Goal: Task Accomplishment & Management: Use online tool/utility

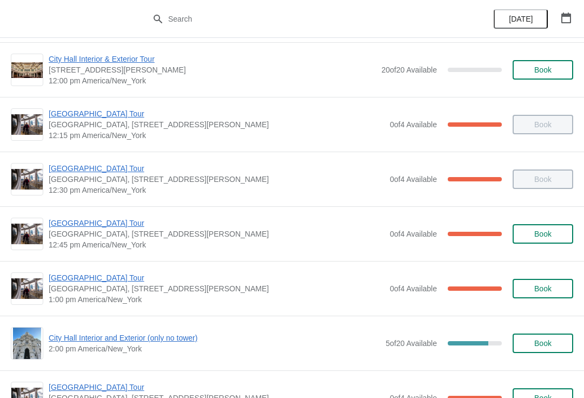
scroll to position [603, 0]
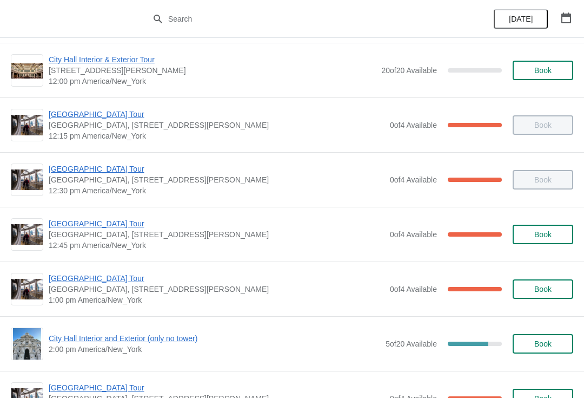
click at [113, 278] on span "City Hall Tower Tour" at bounding box center [217, 278] width 336 height 11
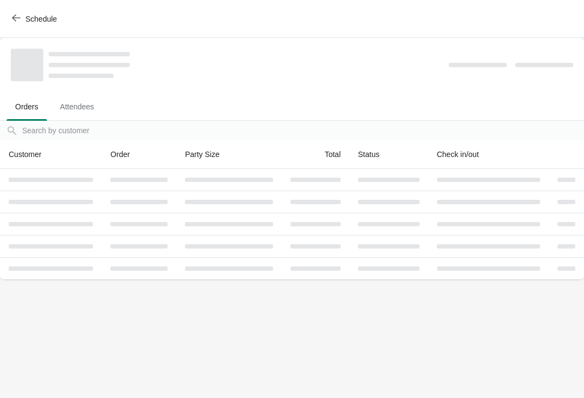
scroll to position [0, 0]
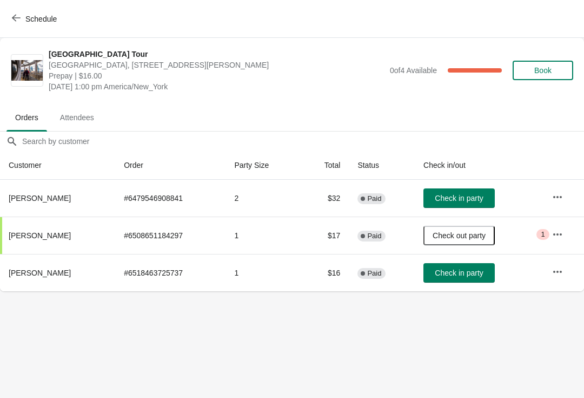
click at [482, 190] on button "Check in party" at bounding box center [459, 197] width 71 height 19
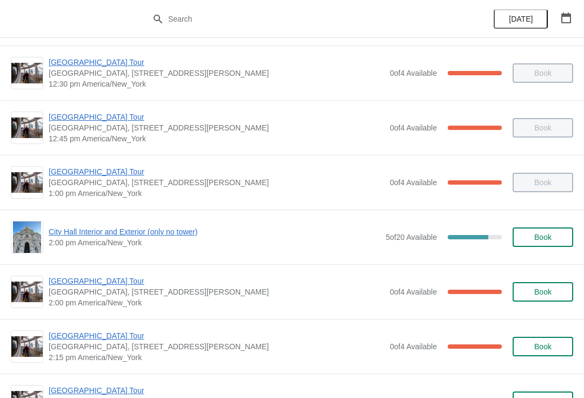
scroll to position [710, 0]
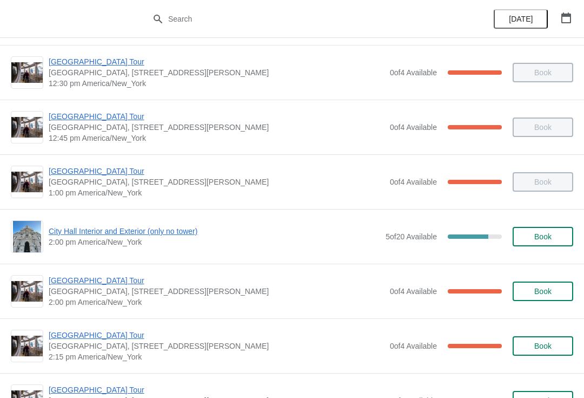
click at [146, 234] on span "City Hall Interior and Exterior (only no tower)" at bounding box center [215, 231] width 332 height 11
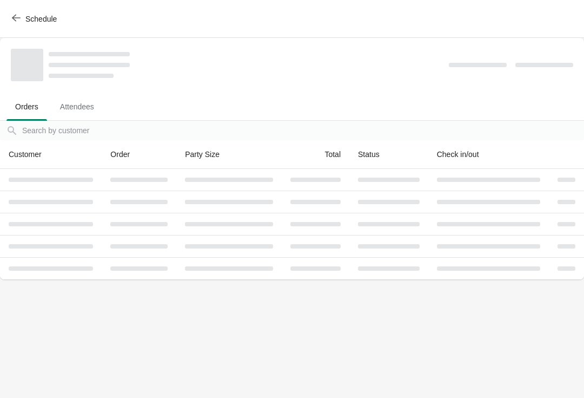
scroll to position [0, 0]
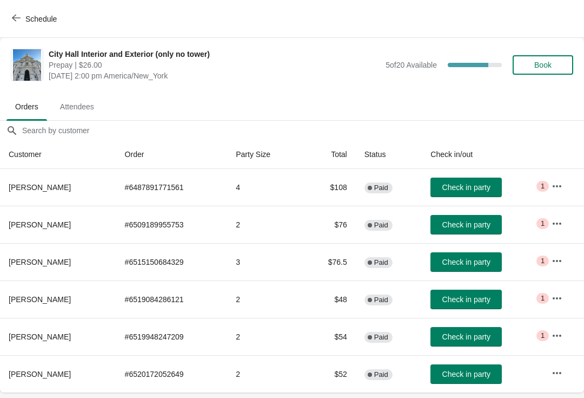
click at [559, 55] on button "Book" at bounding box center [543, 64] width 61 height 19
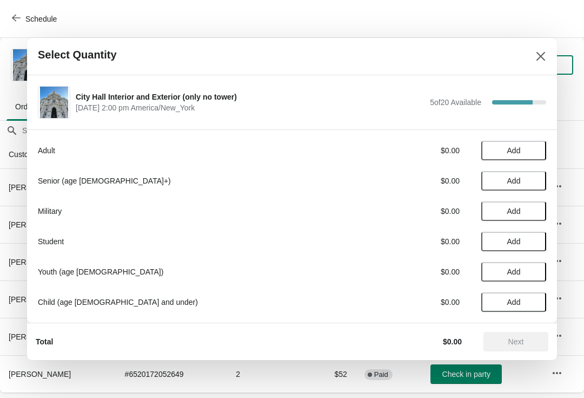
click at [529, 238] on span "Add" at bounding box center [513, 241] width 45 height 9
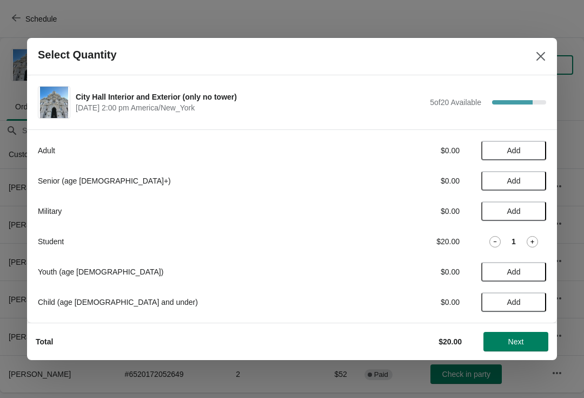
click at [531, 341] on span "Next" at bounding box center [516, 341] width 48 height 9
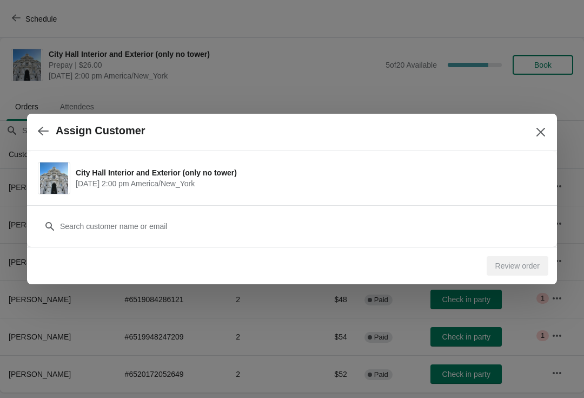
click at [169, 202] on div "City Hall Interior and Exterior (only no tower) October 3 | 2:00 pm America/New…" at bounding box center [292, 178] width 530 height 54
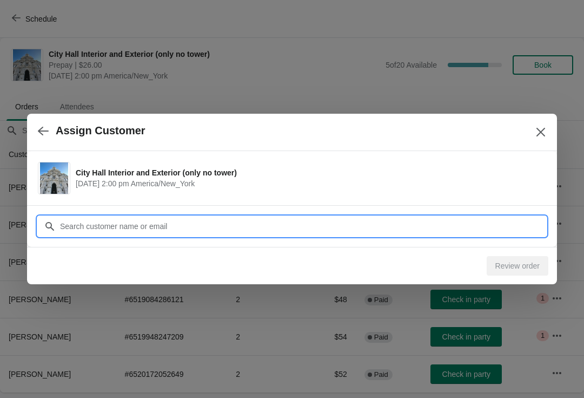
click at [194, 216] on input "Customer" at bounding box center [303, 225] width 487 height 19
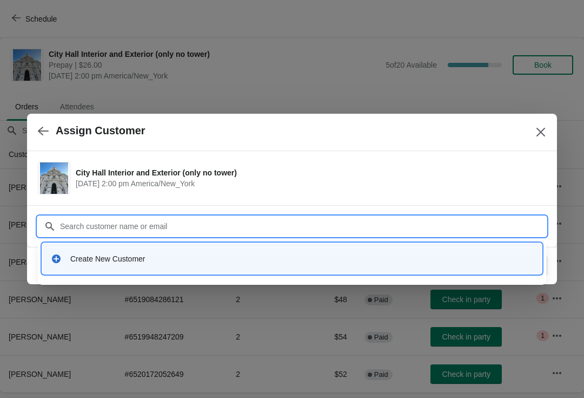
click at [157, 264] on div "Create New Customer" at bounding box center [292, 258] width 491 height 22
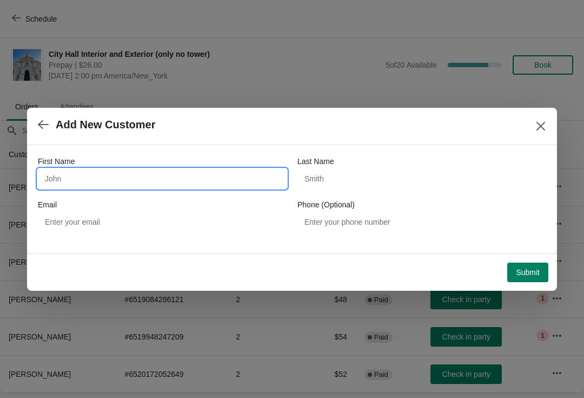
click at [106, 170] on input "First Name" at bounding box center [162, 178] width 249 height 19
type input "B"
type input "Binghui"
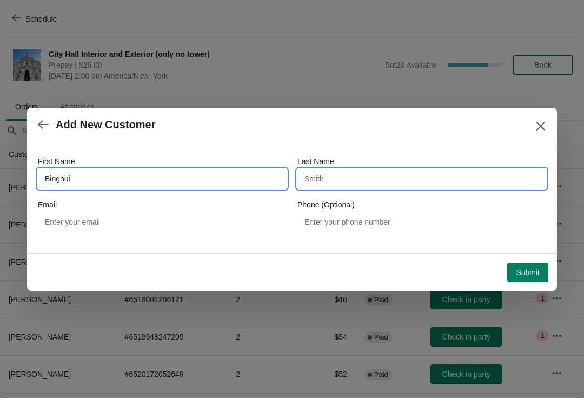
click at [355, 186] on input "Last Name" at bounding box center [422, 178] width 249 height 19
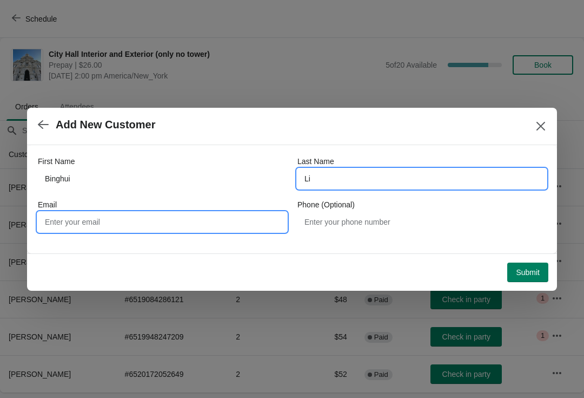
click at [120, 218] on input "Email" at bounding box center [162, 221] width 249 height 19
click at [350, 176] on input "Li" at bounding box center [422, 178] width 249 height 19
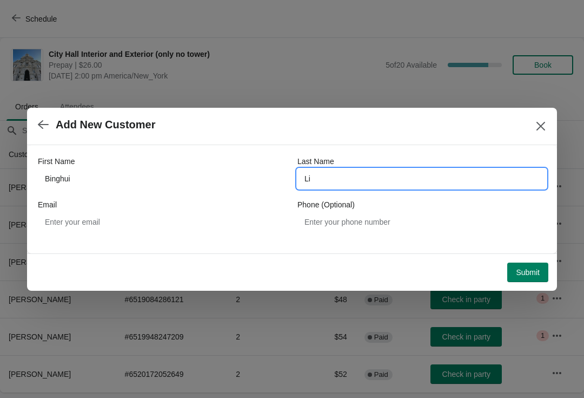
type input "L"
type input "Ni"
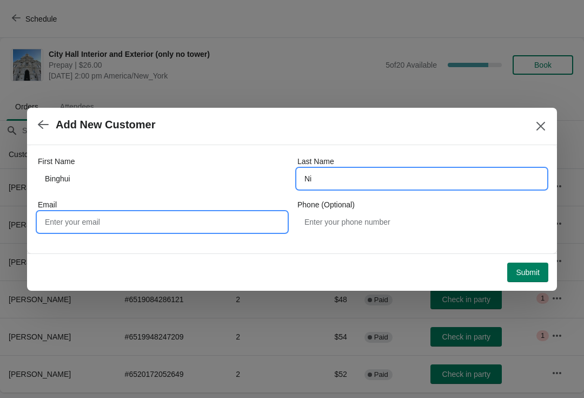
click at [142, 224] on input "Email" at bounding box center [162, 221] width 249 height 19
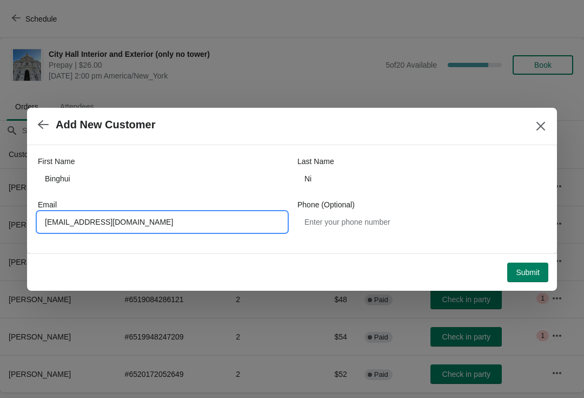
type input "binghui.ni02@gmail.com"
click at [528, 260] on div "Submit" at bounding box center [289, 270] width 517 height 24
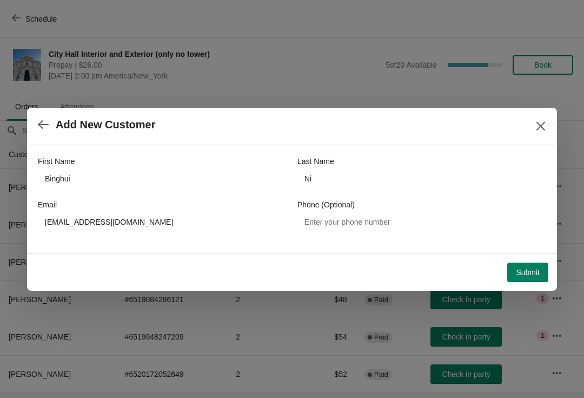
click at [535, 271] on span "Submit" at bounding box center [528, 272] width 24 height 9
